Goal: Task Accomplishment & Management: Manage account settings

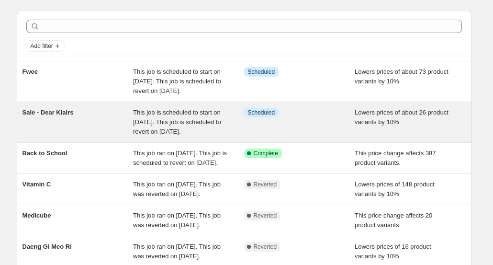
scroll to position [48, 0]
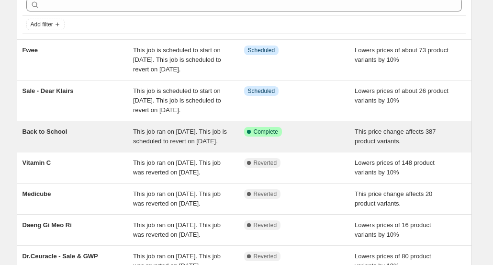
click at [240, 146] on div "This job ran on [DATE]. This job is scheduled to revert on [DATE]." at bounding box center [188, 136] width 111 height 19
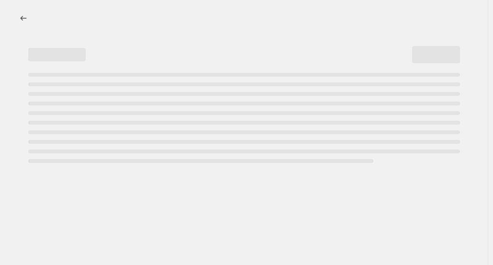
select select "pcap"
select select "no_change"
select select "collection"
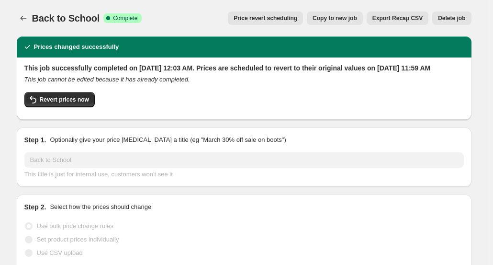
drag, startPoint x: 237, startPoint y: 0, endPoint x: 22, endPoint y: 143, distance: 257.9
click at [22, 143] on div "Step 1. Optionally give your price [MEDICAL_DATA] a title (eg "March 30% off sa…" at bounding box center [244, 156] width 455 height 59
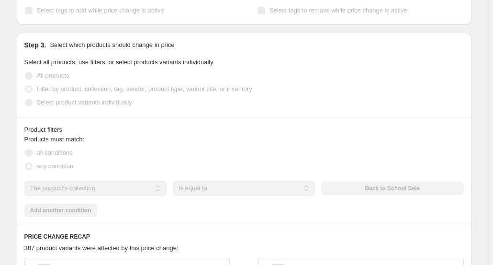
scroll to position [676, 0]
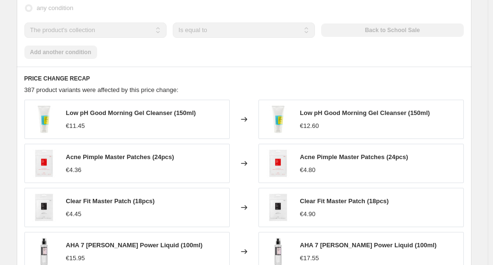
click at [332, 116] on span "Low pH Good Morning Gel Cleanser (150ml)" at bounding box center [365, 112] width 130 height 7
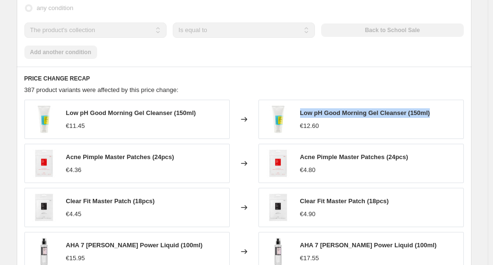
click at [332, 116] on span "Low pH Good Morning Gel Cleanser (150ml)" at bounding box center [365, 112] width 130 height 7
drag, startPoint x: 304, startPoint y: 119, endPoint x: 409, endPoint y: 118, distance: 105.4
click at [409, 116] on span "Low pH Good Morning Gel Cleanser (150ml)" at bounding box center [365, 112] width 130 height 7
copy span "Low pH Good Morning Gel Cleanser"
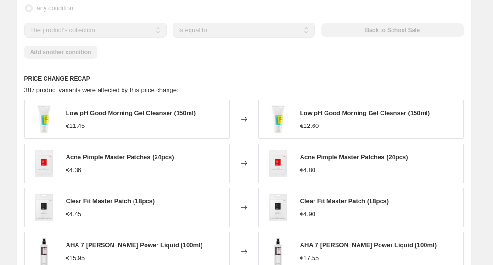
click at [420, 67] on div "Product filters Products must match: all conditions any condition The product T…" at bounding box center [244, 13] width 455 height 108
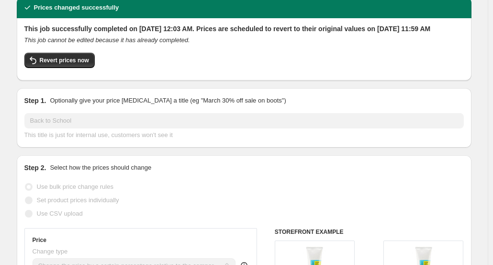
scroll to position [0, 0]
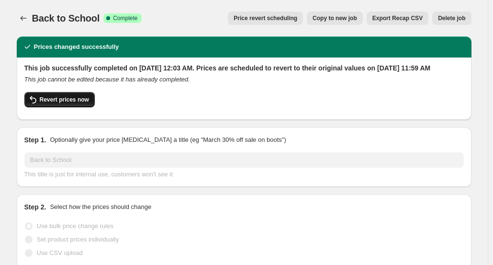
click at [56, 107] on button "Revert prices now" at bounding box center [59, 99] width 70 height 15
checkbox input "false"
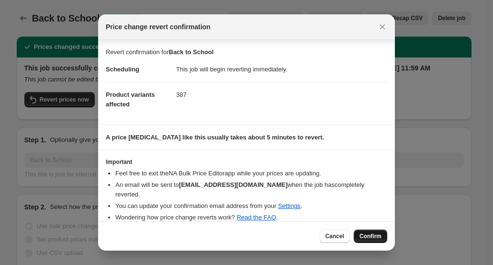
click at [376, 236] on span "Confirm" at bounding box center [371, 236] width 22 height 8
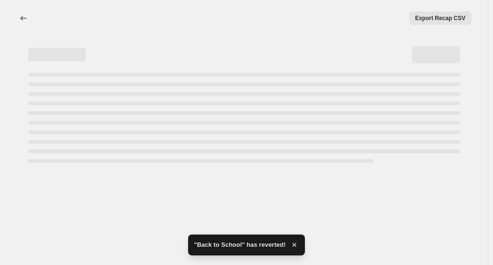
select select "pcap"
select select "no_change"
select select "collection"
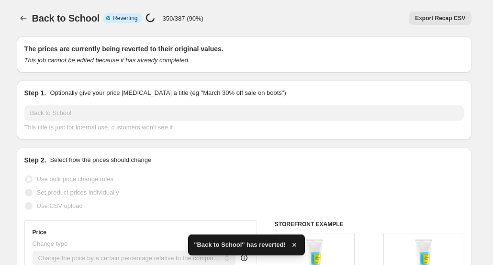
checkbox input "true"
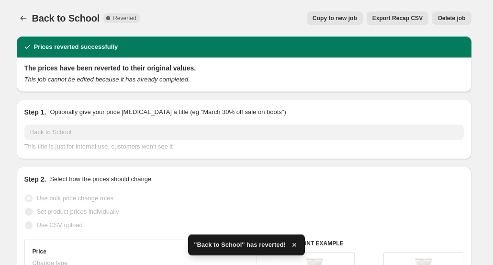
click at [335, 17] on span "Copy to new job" at bounding box center [335, 18] width 45 height 8
select select "pcap"
select select "no_change"
select select "collection"
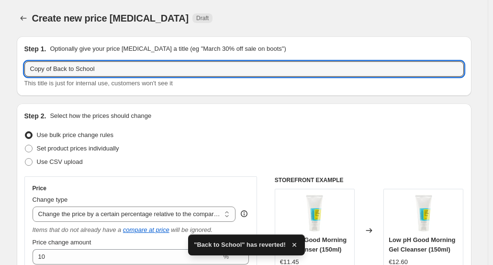
drag, startPoint x: 57, startPoint y: 63, endPoint x: 6, endPoint y: 59, distance: 51.0
click at [147, 69] on input "Back to School" at bounding box center [244, 68] width 440 height 15
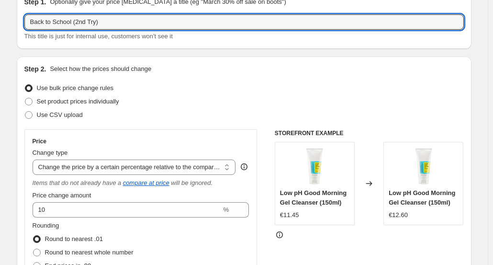
scroll to position [48, 0]
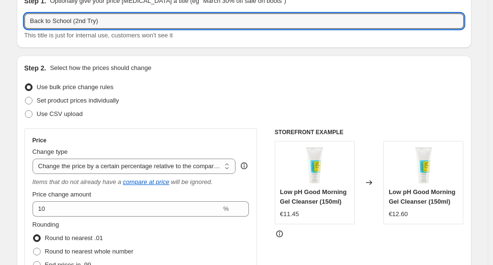
type input "Back to School (2nd Try)"
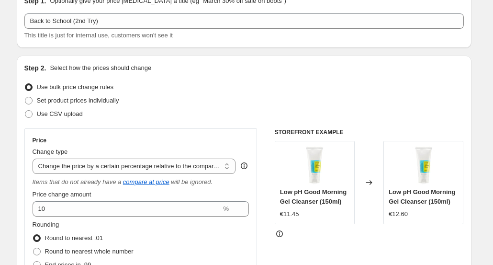
click at [285, 97] on div "Set product prices individually" at bounding box center [244, 100] width 440 height 13
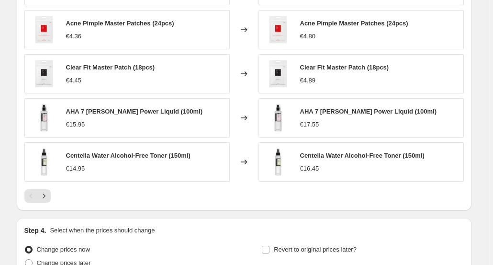
scroll to position [810, 0]
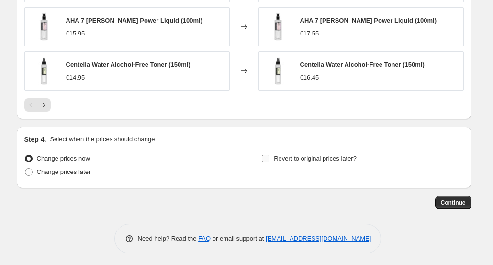
click at [347, 157] on span "Revert to original prices later?" at bounding box center [315, 158] width 83 height 7
click at [270, 157] on input "Revert to original prices later?" at bounding box center [266, 159] width 8 height 8
checkbox input "true"
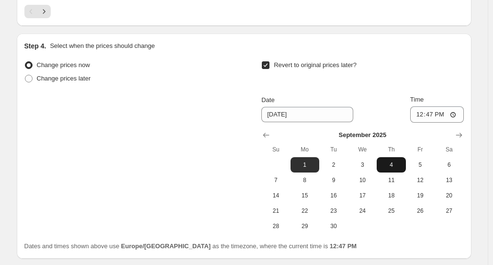
scroll to position [906, 0]
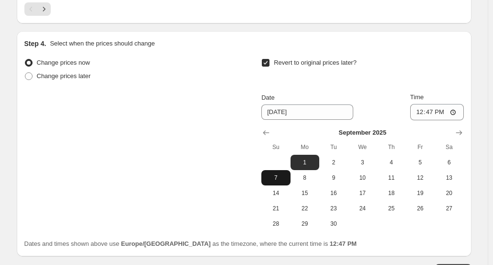
click at [282, 174] on span "7" at bounding box center [275, 178] width 21 height 8
type input "[DATE]"
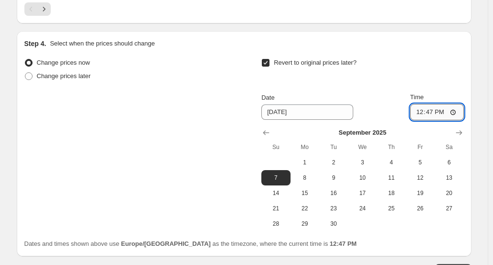
click at [430, 115] on input "12:47" at bounding box center [437, 112] width 54 height 16
type input "23:59"
click at [453, 56] on div "Revert to original prices later?" at bounding box center [363, 70] width 202 height 29
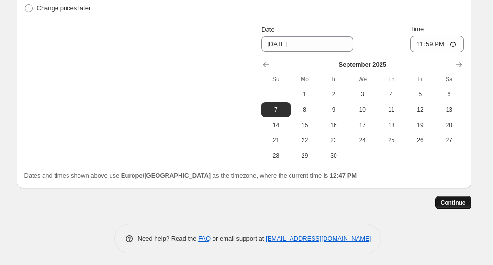
click at [455, 201] on span "Continue" at bounding box center [453, 203] width 25 height 8
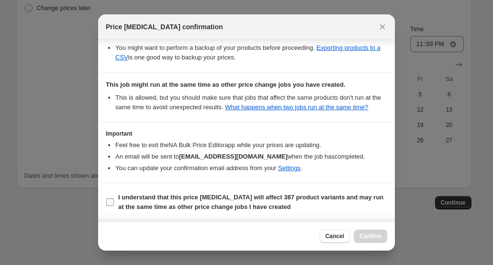
scroll to position [221, 0]
click at [155, 204] on b "I understand that this price [MEDICAL_DATA] will affect 387 product variants an…" at bounding box center [250, 202] width 265 height 17
click at [114, 204] on input "I understand that this price [MEDICAL_DATA] will affect 387 product variants an…" at bounding box center [110, 202] width 8 height 8
checkbox input "true"
click at [388, 233] on div "Cancel Confirm" at bounding box center [246, 235] width 297 height 29
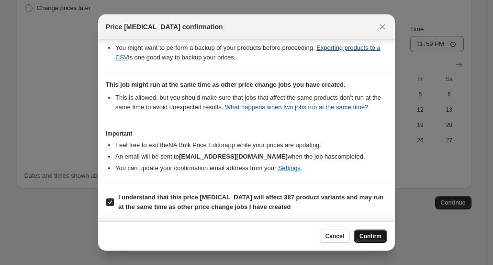
click at [380, 233] on span "Confirm" at bounding box center [371, 236] width 22 height 8
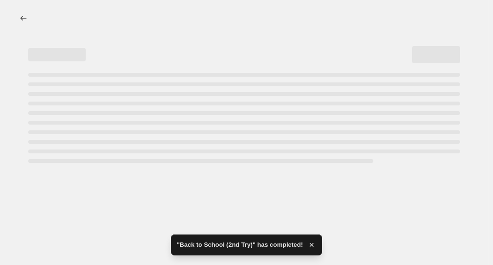
select select "pcap"
select select "no_change"
select select "collection"
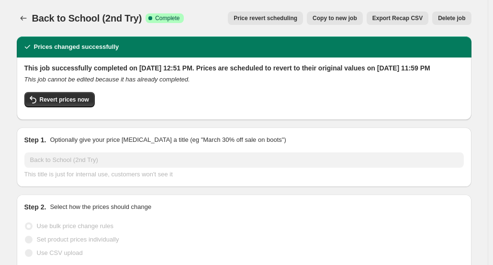
click at [22, 11] on div "Back to School (2nd Try). This page is ready Back to School (2nd Try) Success C…" at bounding box center [244, 18] width 455 height 36
click at [23, 17] on icon "Price change jobs" at bounding box center [24, 18] width 10 height 10
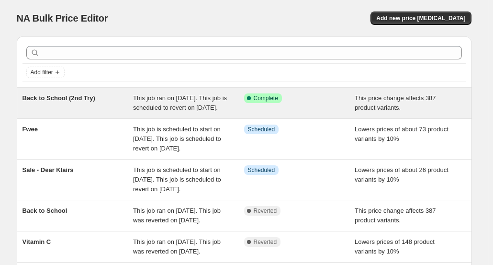
click at [215, 106] on span "This job ran on [DATE]. This job is scheduled to revert on [DATE]." at bounding box center [180, 102] width 94 height 17
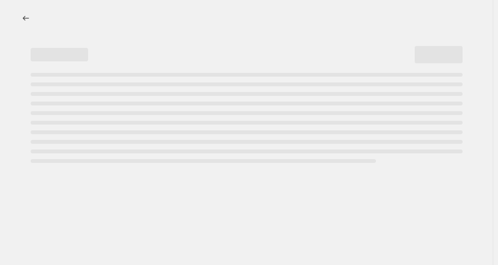
select select "pcap"
select select "no_change"
select select "collection"
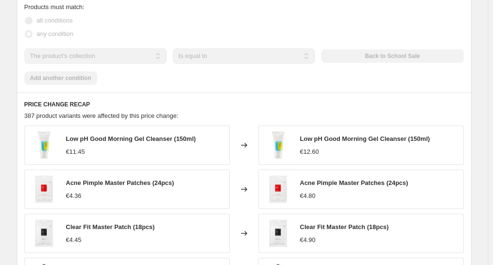
scroll to position [812, 0]
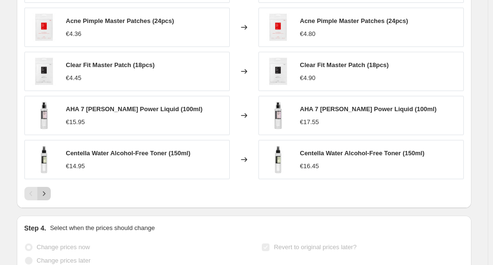
click at [43, 198] on icon "Next" at bounding box center [44, 194] width 10 height 10
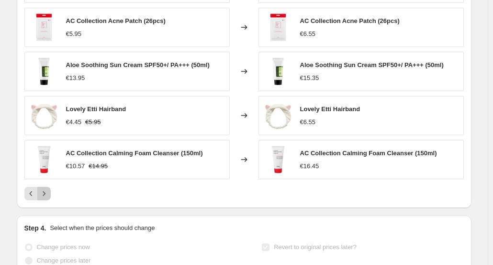
click at [41, 200] on button "Next" at bounding box center [43, 193] width 13 height 13
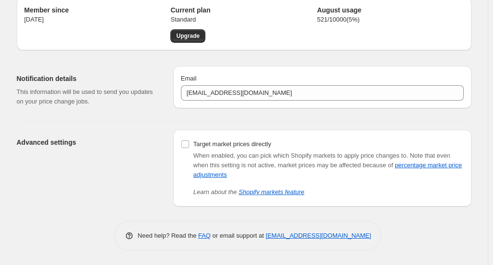
scroll to position [38, 0]
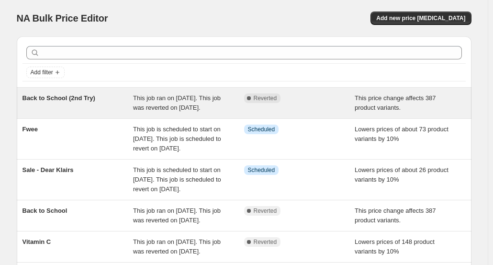
click at [344, 102] on div "Complete Reverted" at bounding box center [299, 102] width 111 height 19
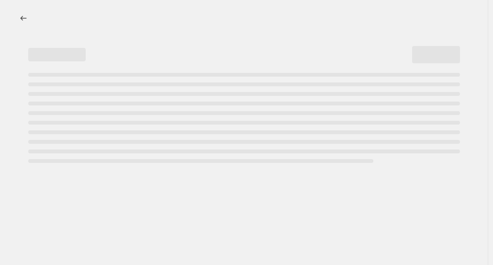
select select "pcap"
select select "no_change"
select select "collection"
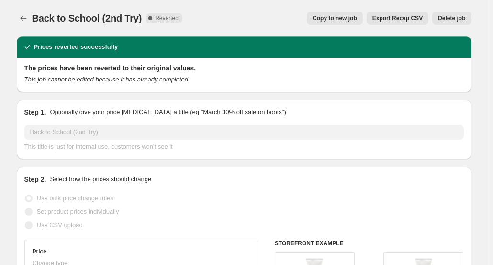
click at [324, 19] on span "Copy to new job" at bounding box center [335, 18] width 45 height 8
select select "pcap"
select select "no_change"
select select "collection"
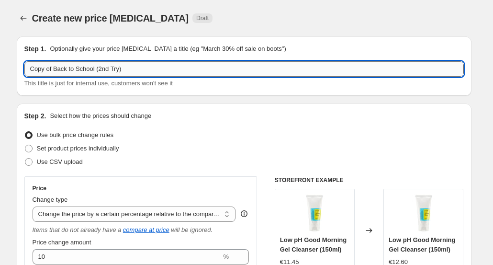
drag, startPoint x: 100, startPoint y: 66, endPoint x: 168, endPoint y: 71, distance: 68.3
click at [168, 71] on input "Copy of Back to School (2nd Try)" at bounding box center [244, 68] width 440 height 15
type input "Copy of Back to School"
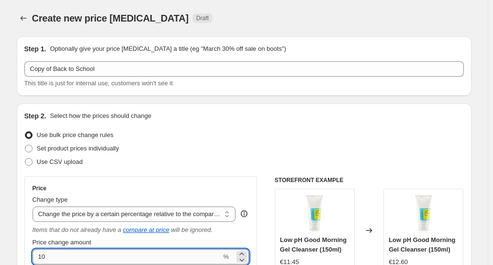
click at [43, 254] on input "10" at bounding box center [127, 256] width 189 height 15
type input "-10"
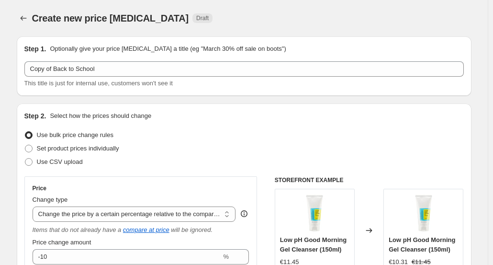
click at [405, 29] on div "Create new price [MEDICAL_DATA]. This page is ready Create new price [MEDICAL_D…" at bounding box center [244, 18] width 455 height 36
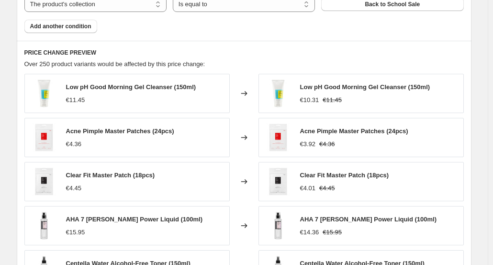
scroll to position [810, 0]
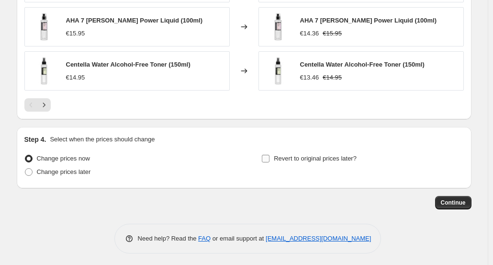
click at [317, 159] on span "Revert to original prices later?" at bounding box center [315, 158] width 83 height 7
click at [270, 159] on input "Revert to original prices later?" at bounding box center [266, 159] width 8 height 8
checkbox input "true"
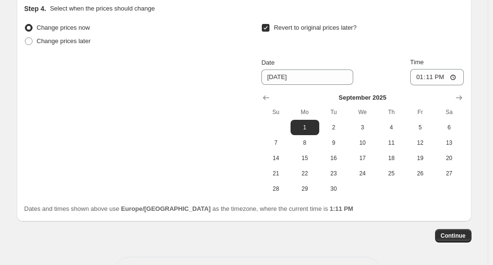
scroll to position [954, 0]
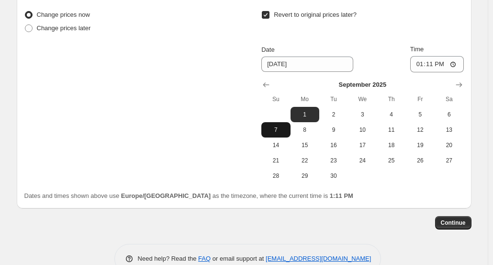
click at [282, 123] on button "7" at bounding box center [276, 129] width 29 height 15
type input "[DATE]"
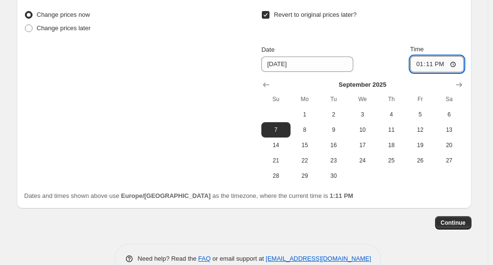
click at [433, 64] on input "13:11" at bounding box center [437, 64] width 54 height 16
type input "23:59"
click at [463, 225] on button "Continue" at bounding box center [453, 222] width 36 height 13
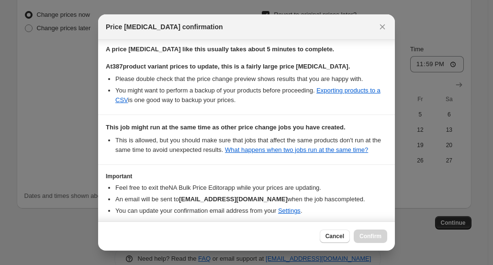
scroll to position [228, 0]
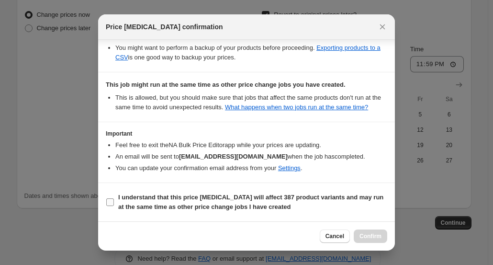
click at [180, 204] on b "I understand that this price [MEDICAL_DATA] will affect 387 product variants an…" at bounding box center [250, 202] width 265 height 17
click at [114, 204] on input "I understand that this price [MEDICAL_DATA] will affect 387 product variants an…" at bounding box center [110, 202] width 8 height 8
checkbox input "true"
click at [368, 232] on button "Confirm" at bounding box center [371, 235] width 34 height 13
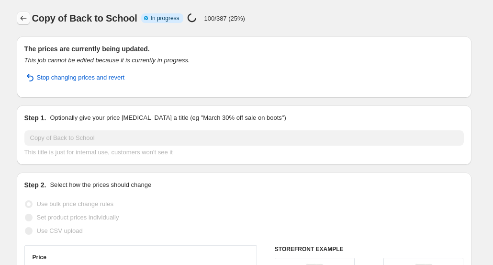
click at [26, 15] on icon "Price change jobs" at bounding box center [24, 18] width 10 height 10
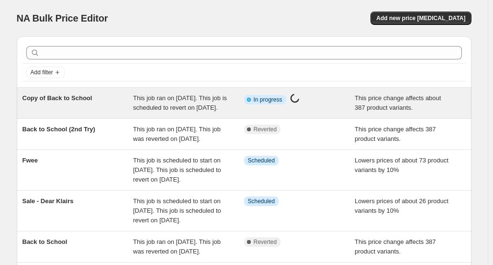
click at [68, 95] on span "Copy of Back to School" at bounding box center [58, 97] width 70 height 7
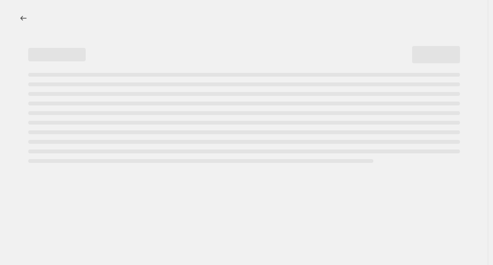
select select "pcap"
select select "no_change"
select select "collection"
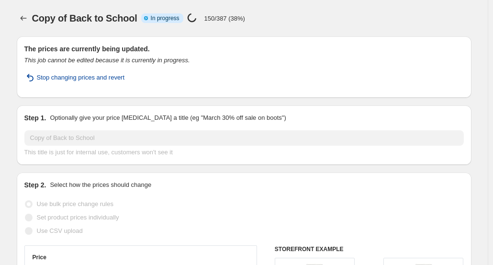
click at [43, 70] on button "Stop changing prices and revert" at bounding box center [75, 77] width 112 height 15
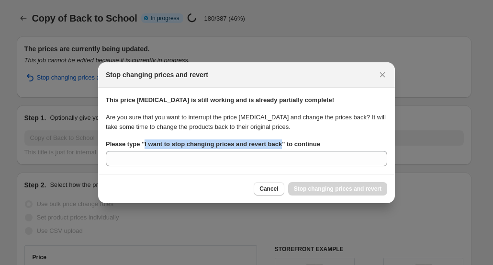
drag, startPoint x: 145, startPoint y: 144, endPoint x: 284, endPoint y: 143, distance: 139.4
click at [284, 143] on b "Please type " I want to stop changing prices and revert back " to continue" at bounding box center [213, 143] width 215 height 7
copy b "I want to stop changing prices and revert back"
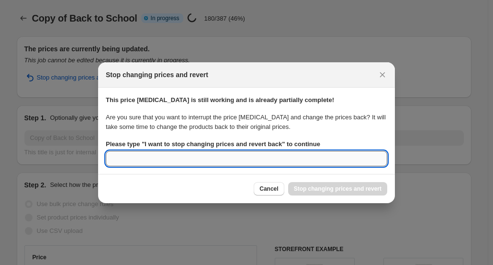
click at [278, 160] on input "Please type " I want to stop changing prices and revert back " to continue" at bounding box center [247, 158] width 282 height 15
paste input "I want to stop changing prices and revert back"
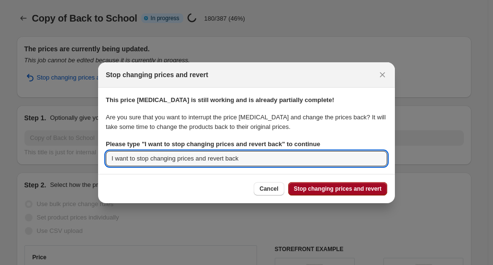
type input "I want to stop changing prices and revert back"
click at [316, 194] on button "Stop changing prices and revert" at bounding box center [337, 188] width 99 height 13
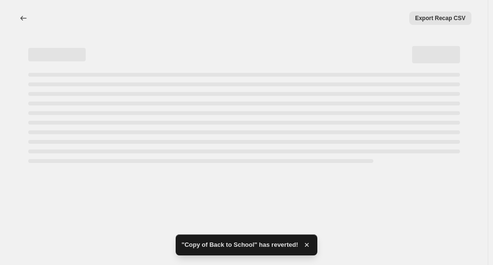
select select "pcap"
select select "no_change"
select select "collection"
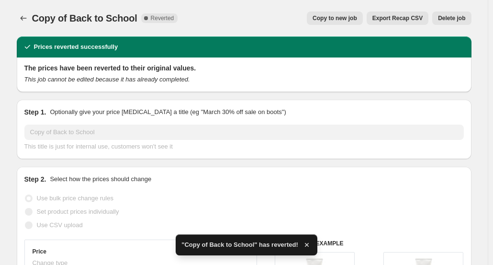
drag, startPoint x: 176, startPoint y: 2, endPoint x: 3, endPoint y: 27, distance: 175.2
click at [350, 22] on span "Copy to new job" at bounding box center [335, 18] width 45 height 8
select select "pcap"
select select "no_change"
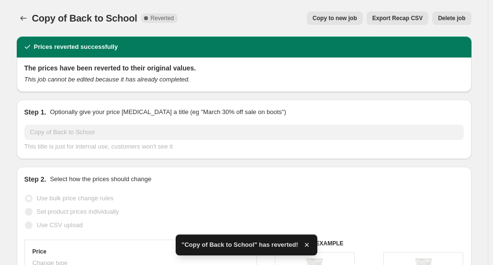
select select "collection"
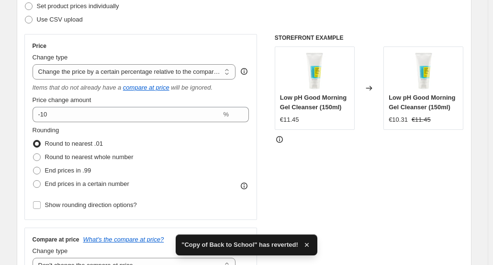
scroll to position [144, 0]
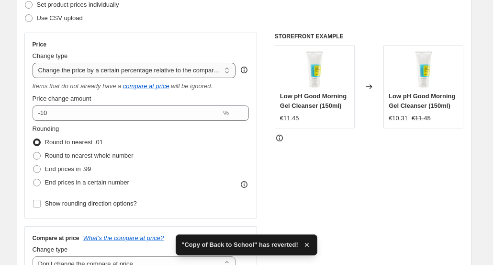
click at [137, 68] on select "Change the price to a certain amount Change the price by a certain amount Chang…" at bounding box center [135, 70] width 204 height 15
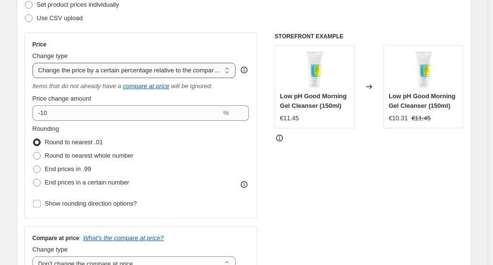
select select "percentage"
click at [34, 63] on select "Change the price to a certain amount Change the price by a certain amount Chang…" at bounding box center [135, 70] width 204 height 15
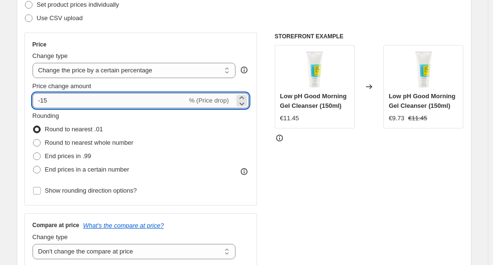
click at [162, 103] on input "-15" at bounding box center [110, 100] width 155 height 15
type input "-10"
click at [247, 25] on div "Step 2. Select how the prices should change Use bulk price change rules Set pro…" at bounding box center [244, 127] width 440 height 321
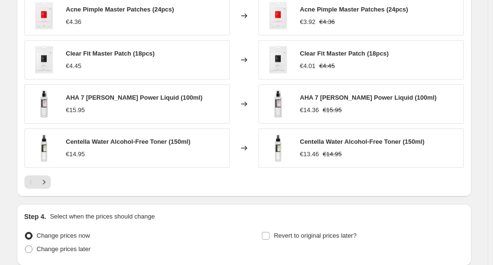
scroll to position [785, 0]
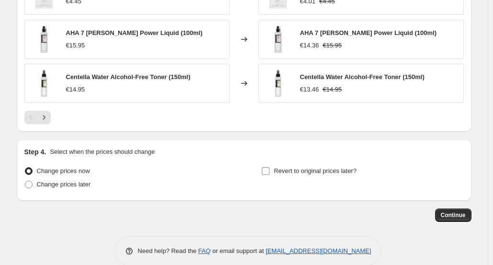
click at [330, 172] on span "Revert to original prices later?" at bounding box center [315, 171] width 83 height 10
click at [270, 172] on input "Revert to original prices later?" at bounding box center [266, 171] width 8 height 8
checkbox input "true"
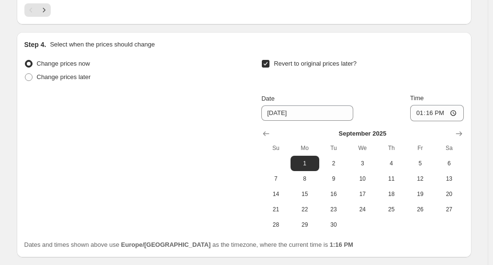
scroll to position [893, 0]
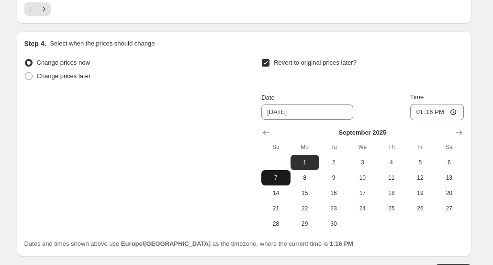
click at [285, 181] on button "7" at bounding box center [276, 177] width 29 height 15
type input "[DATE]"
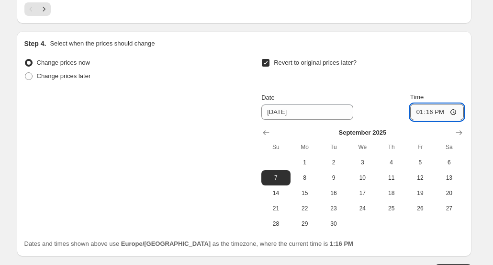
click at [436, 112] on input "13:16" at bounding box center [437, 112] width 54 height 16
type input "23:59"
click at [450, 57] on div "Revert to original prices later?" at bounding box center [363, 70] width 202 height 29
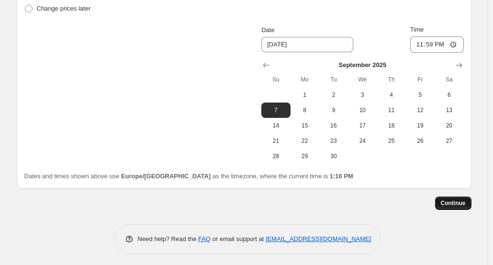
click at [456, 205] on button "Continue" at bounding box center [453, 202] width 36 height 13
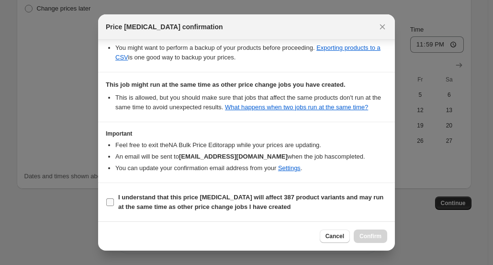
scroll to position [218, 0]
click at [150, 205] on b "I understand that this price [MEDICAL_DATA] will affect 387 product variants an…" at bounding box center [250, 202] width 265 height 17
click at [114, 205] on input "I understand that this price [MEDICAL_DATA] will affect 387 product variants an…" at bounding box center [110, 202] width 8 height 8
checkbox input "true"
click at [375, 241] on button "Confirm" at bounding box center [371, 235] width 34 height 13
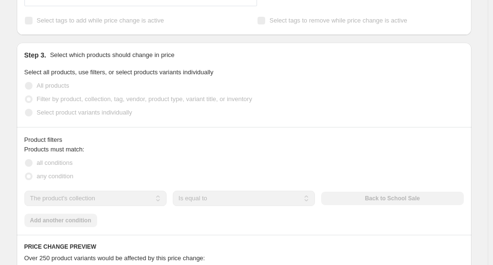
scroll to position [363, 0]
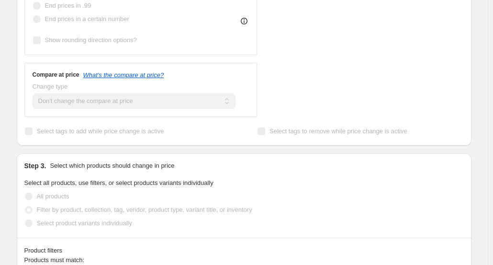
select select "percentage"
select select "no_change"
select select "collection"
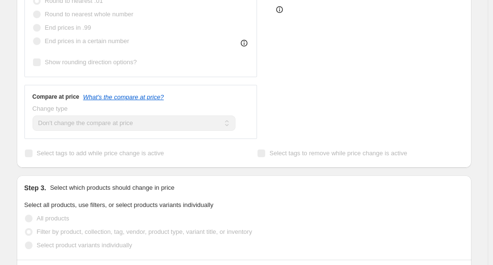
scroll to position [0, 0]
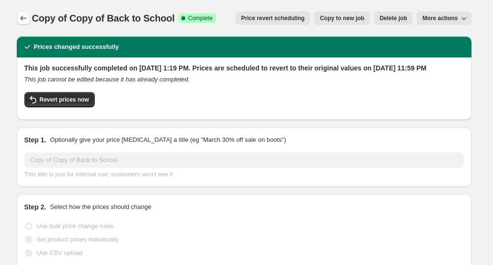
click at [28, 16] on icon "Price change jobs" at bounding box center [24, 18] width 10 height 10
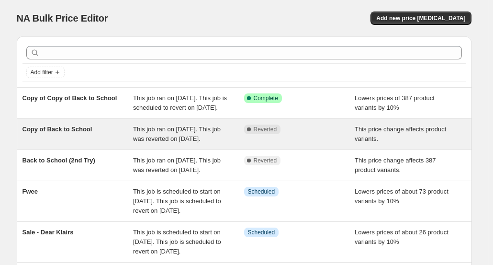
click at [117, 144] on div "Copy of Back to School" at bounding box center [78, 134] width 111 height 19
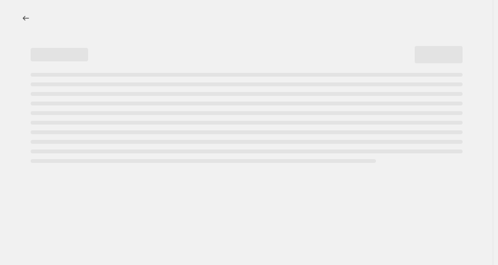
select select "pcap"
select select "no_change"
select select "collection"
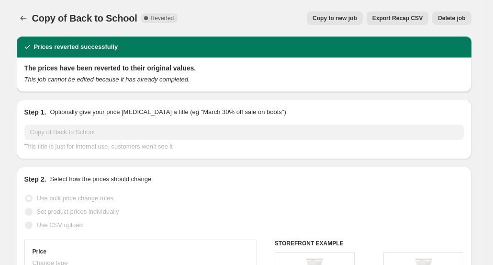
click at [456, 19] on span "Delete job" at bounding box center [451, 18] width 27 height 8
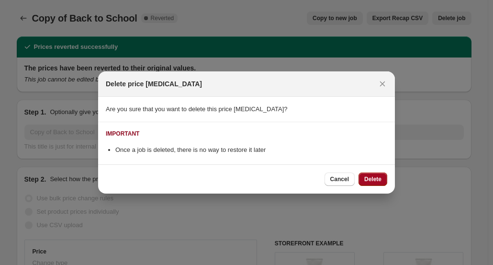
click at [370, 176] on span "Delete" at bounding box center [373, 179] width 17 height 8
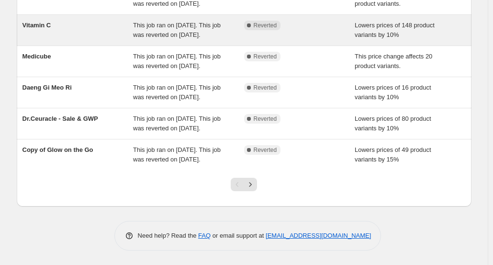
scroll to position [335, 0]
